Goal: Browse casually

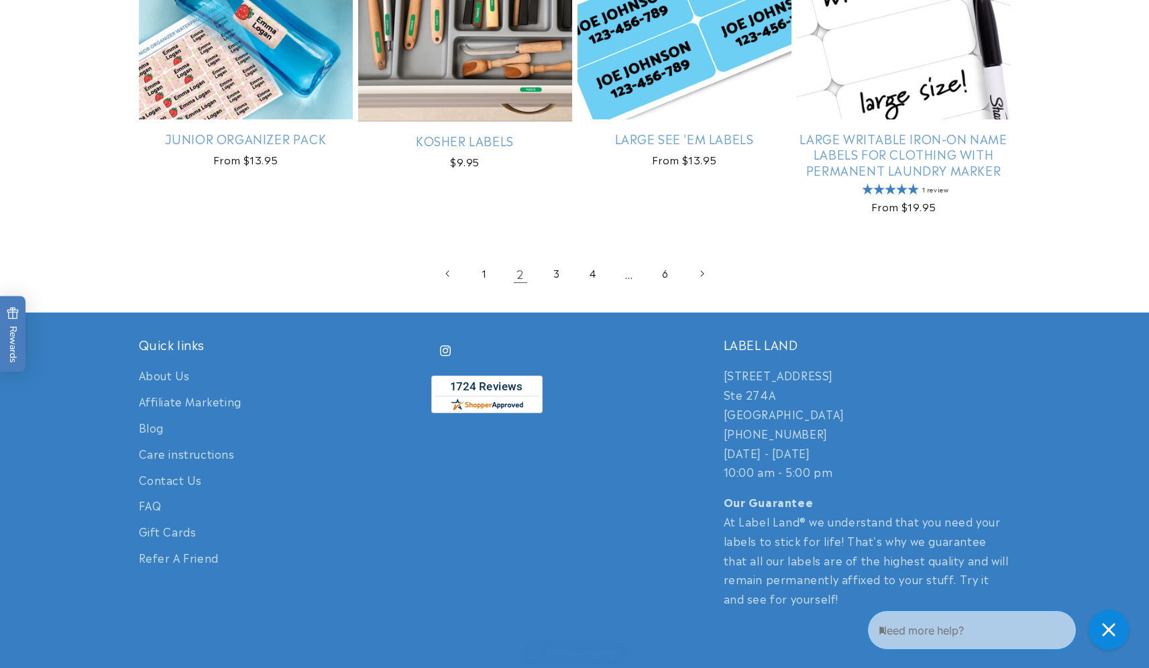
scroll to position [2858, 0]
